Goal: Information Seeking & Learning: Learn about a topic

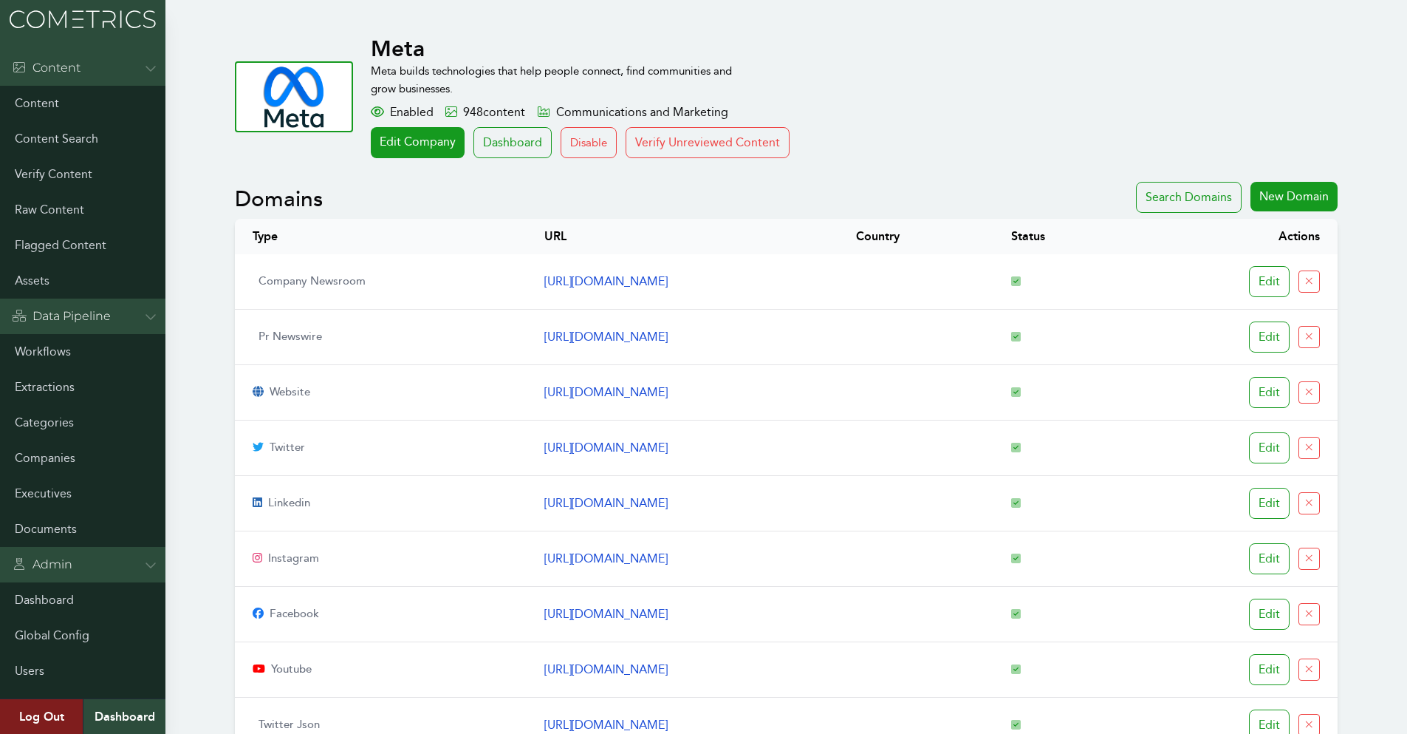
click at [406, 55] on h1 "Meta" at bounding box center [784, 48] width 827 height 27
drag, startPoint x: 72, startPoint y: 464, endPoint x: 119, endPoint y: 411, distance: 71.2
click at [72, 464] on link "Companies" at bounding box center [82, 457] width 165 height 35
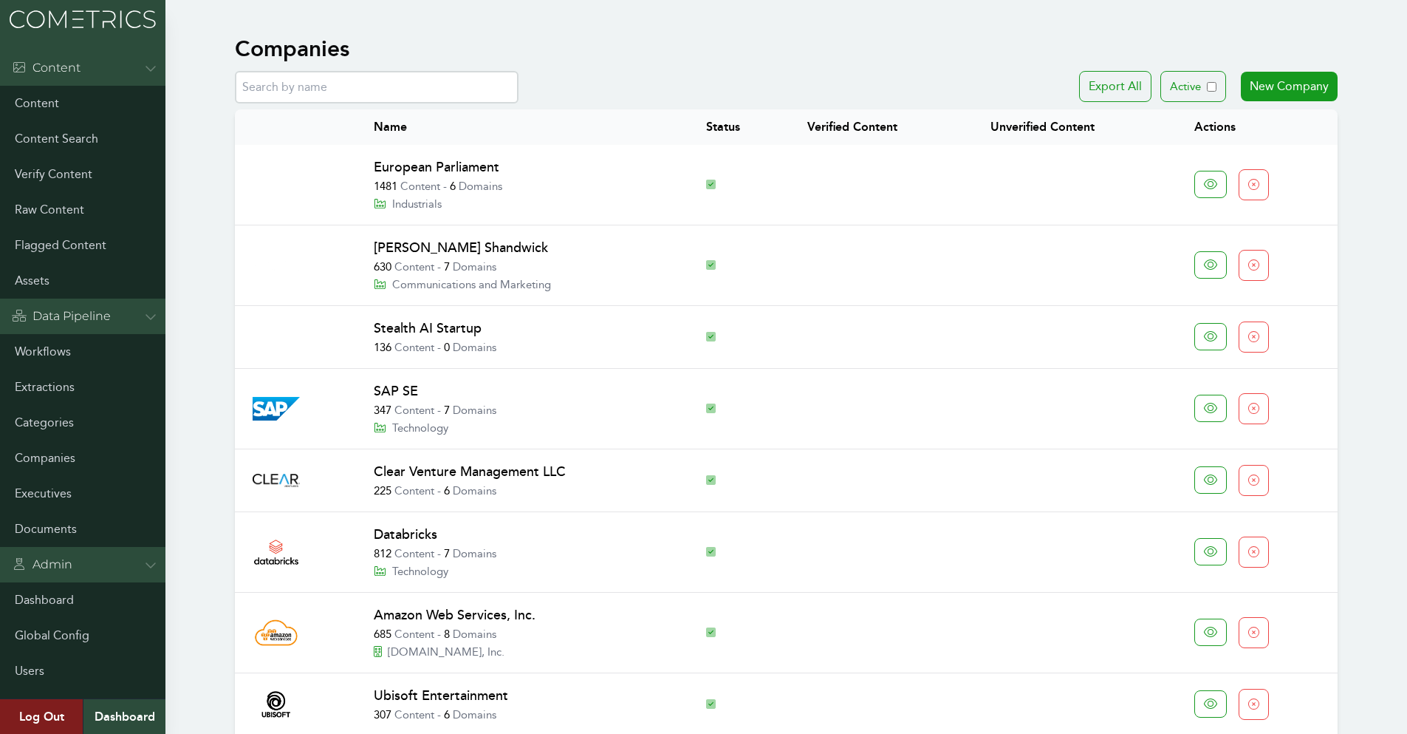
click at [395, 78] on input "text" at bounding box center [377, 87] width 284 height 33
click at [310, 92] on input "text" at bounding box center [377, 87] width 284 height 33
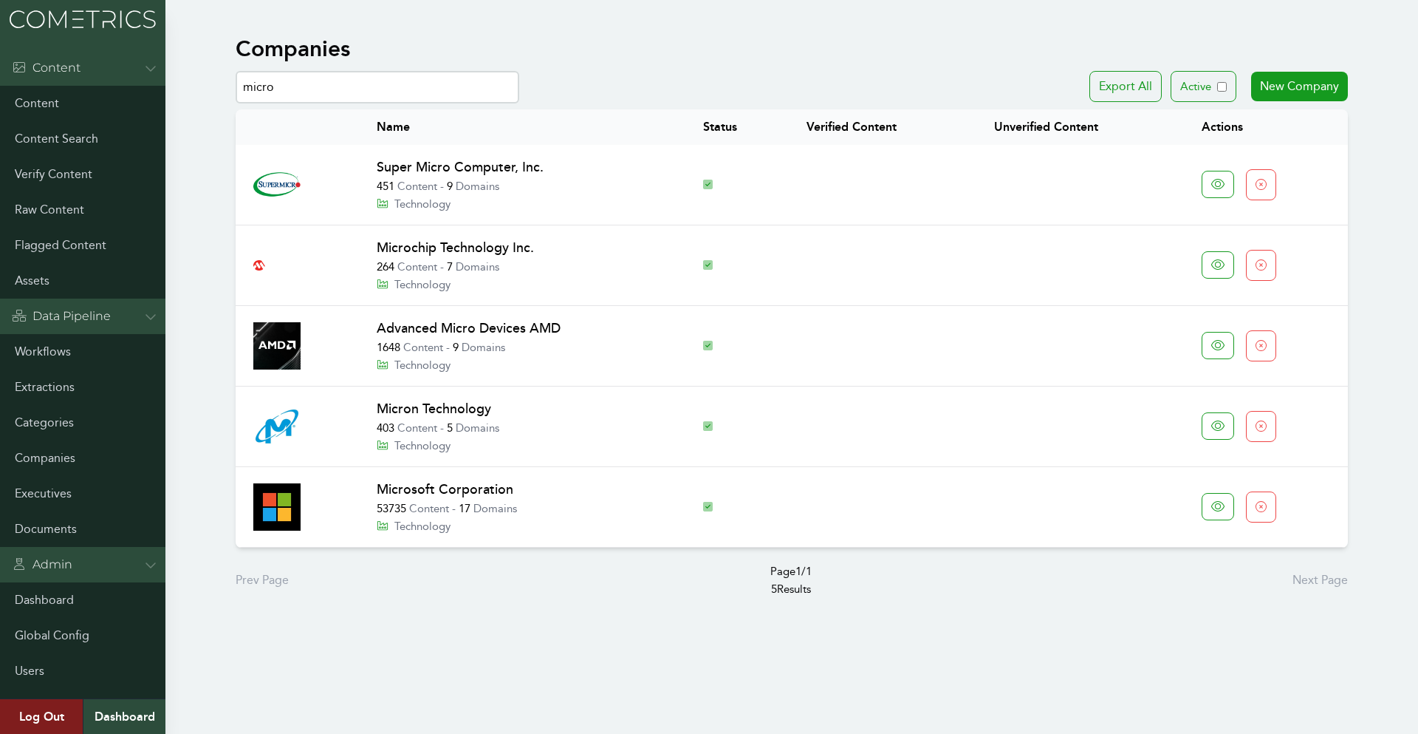
type input "micro"
click at [493, 483] on link "Microsoft Corporation" at bounding box center [445, 489] width 137 height 16
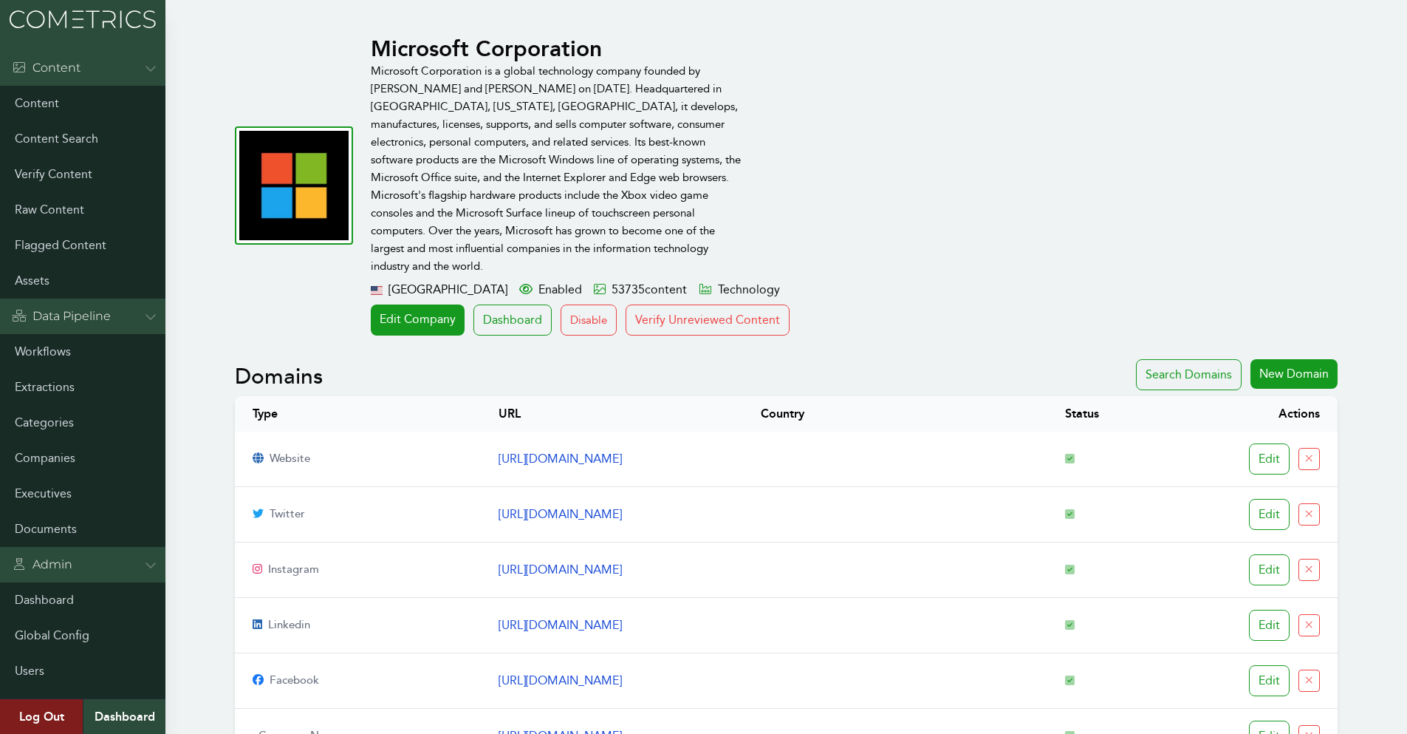
click at [457, 38] on h1 "Microsoft Corporation" at bounding box center [784, 48] width 827 height 27
click at [644, 116] on p "Microsoft Corporation is a global technology company founded by [PERSON_NAME] a…" at bounding box center [560, 168] width 378 height 213
click at [563, 145] on p "Microsoft Corporation is a global technology company founded by [PERSON_NAME] a…" at bounding box center [560, 168] width 378 height 213
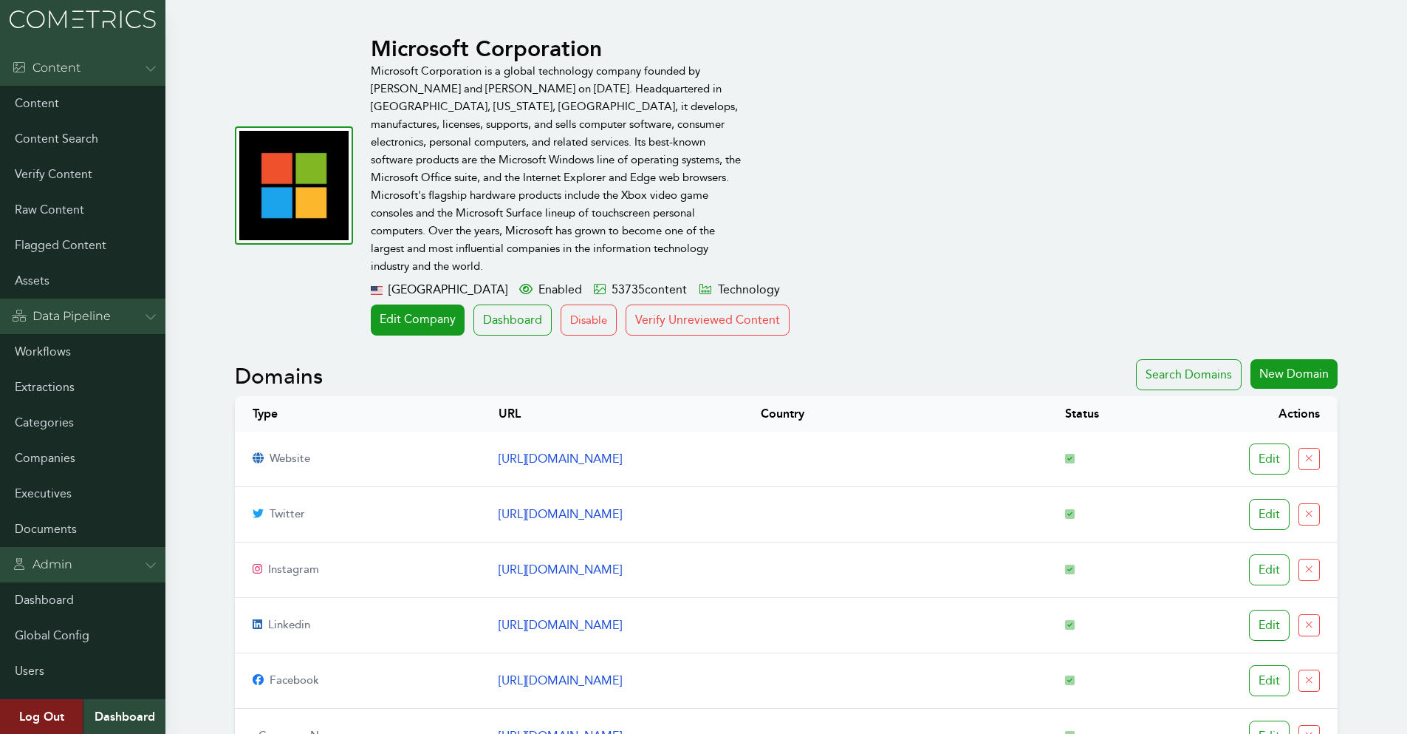
drag, startPoint x: 669, startPoint y: 111, endPoint x: 657, endPoint y: 125, distance: 17.9
click at [669, 111] on p "Microsoft Corporation is a global technology company founded by Bill Gates and …" at bounding box center [560, 168] width 378 height 213
